Goal: Register for event/course

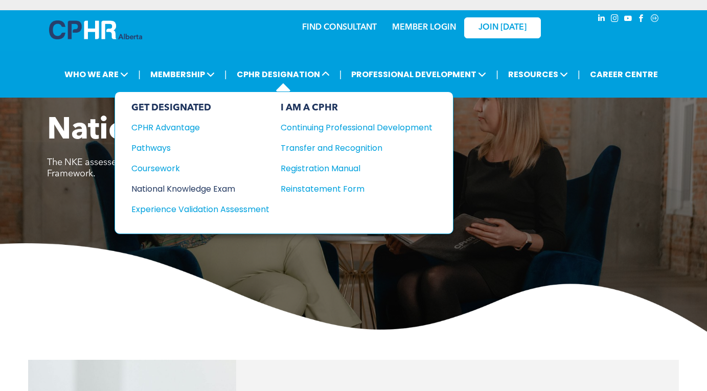
click at [218, 184] on div "National Knowledge Exam" at bounding box center [193, 188] width 124 height 13
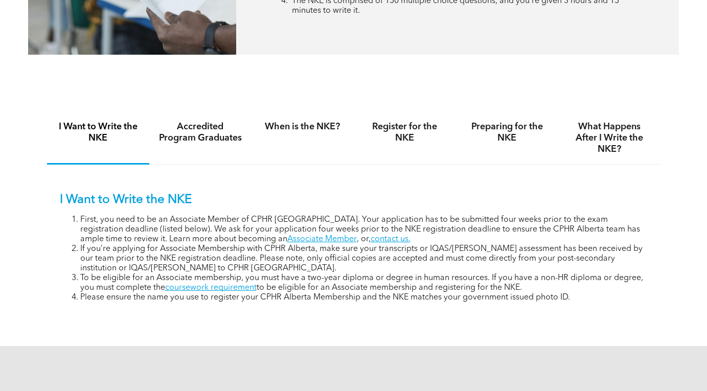
scroll to position [585, 0]
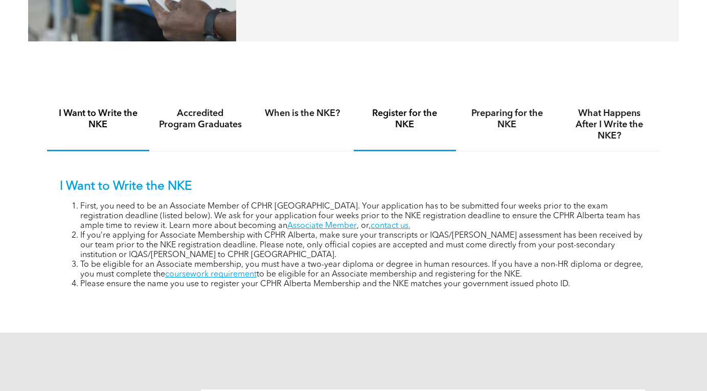
click at [417, 137] on div "Register for the NKE" at bounding box center [405, 125] width 102 height 53
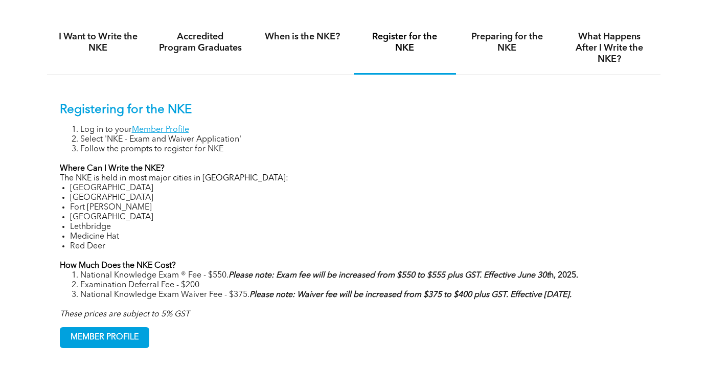
scroll to position [599, 0]
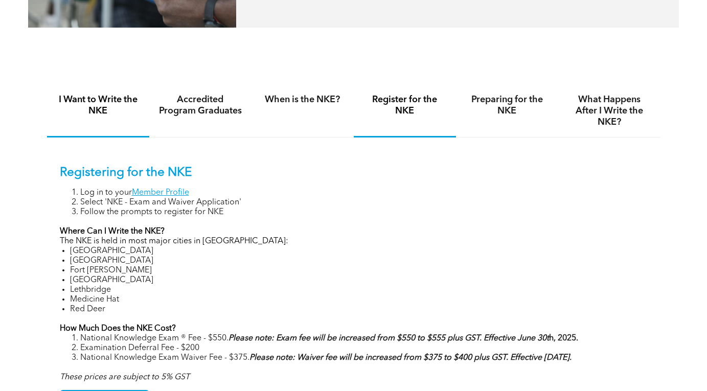
click at [130, 112] on h4 "I Want to Write the NKE" at bounding box center [98, 105] width 84 height 22
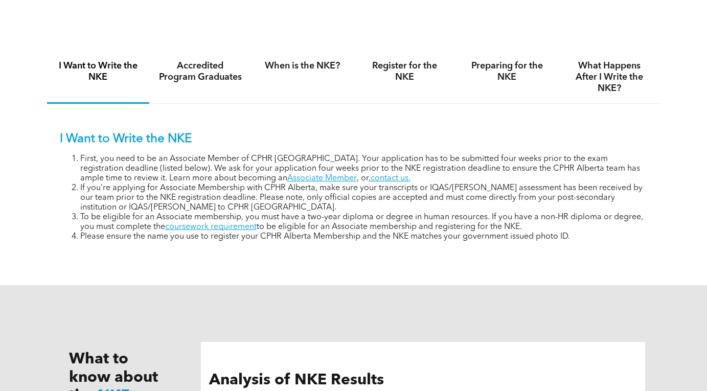
scroll to position [621, 0]
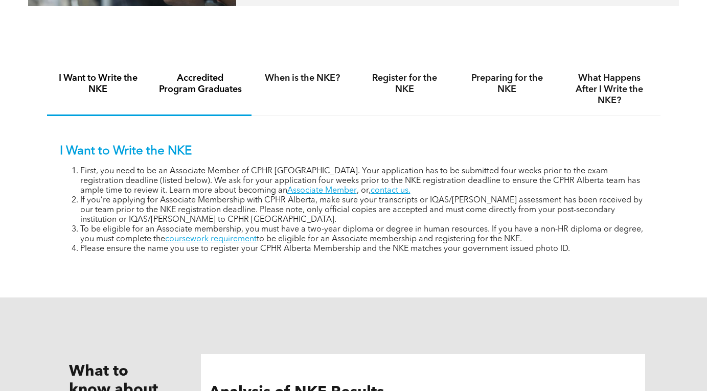
click at [224, 84] on h4 "Accredited Program Graduates" at bounding box center [200, 84] width 84 height 22
